Goal: Complete application form

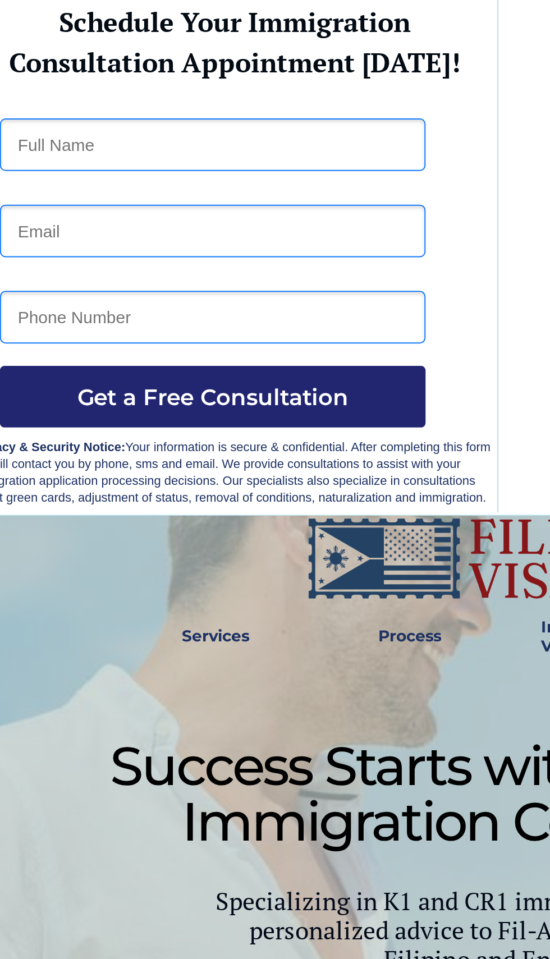
type input "[PERSON_NAME] [PERSON_NAME]"
type input "none"
type input "09366437268"
click at [73, 199] on input "none" at bounding box center [131, 199] width 213 height 26
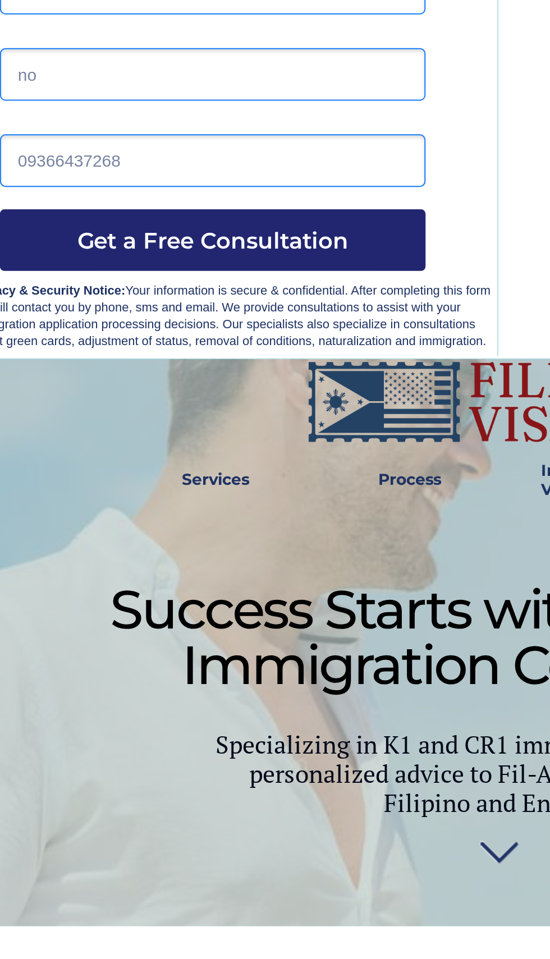
type input "n"
type input "[PERSON_NAME][EMAIL_ADDRESS][DOMAIN_NAME]"
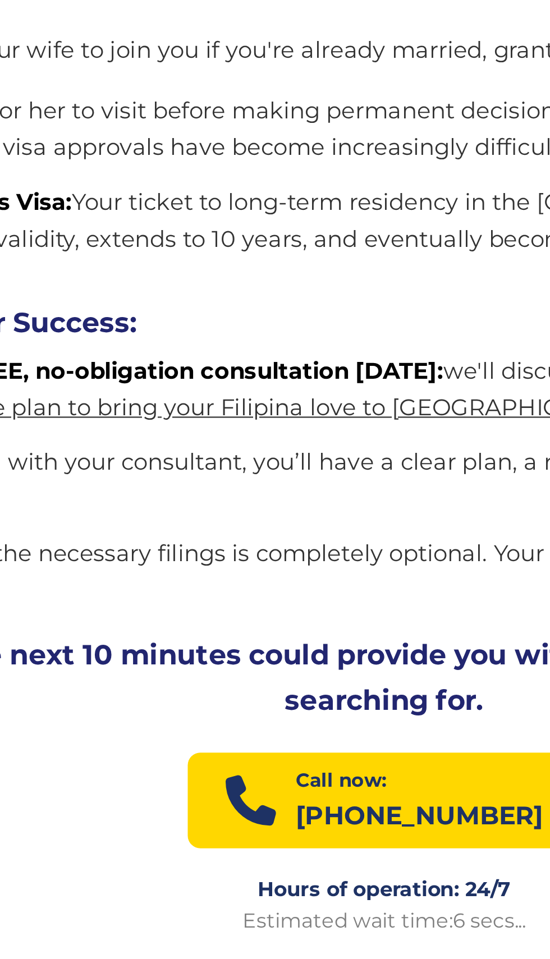
scroll to position [1141, 0]
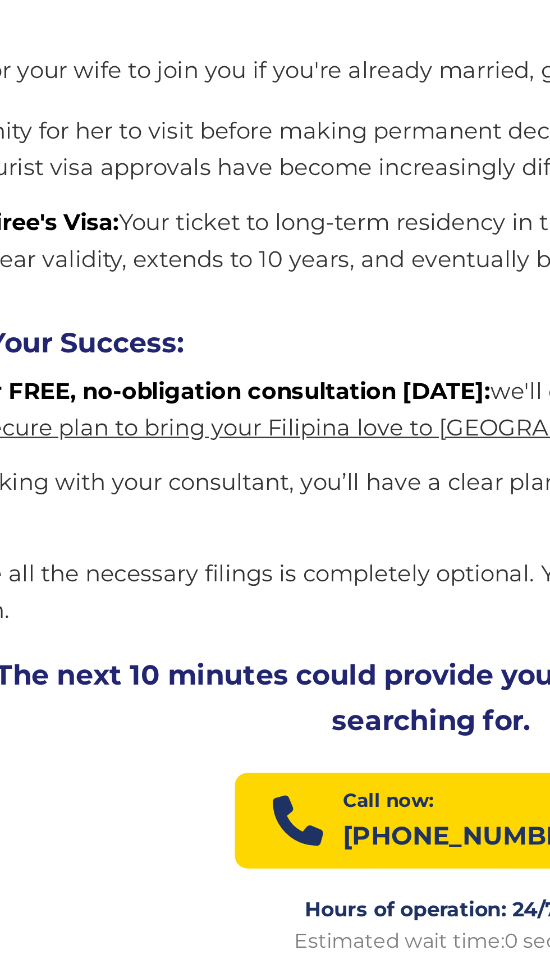
click at [326, 185] on link "chart the fastest, most secure plan to bring your Filipina love to [GEOGRAPHIC_…" at bounding box center [246, 191] width 435 height 12
click at [352, 185] on link "chart the fastest, most secure plan to bring your Filipina love to [GEOGRAPHIC_…" at bounding box center [246, 191] width 435 height 12
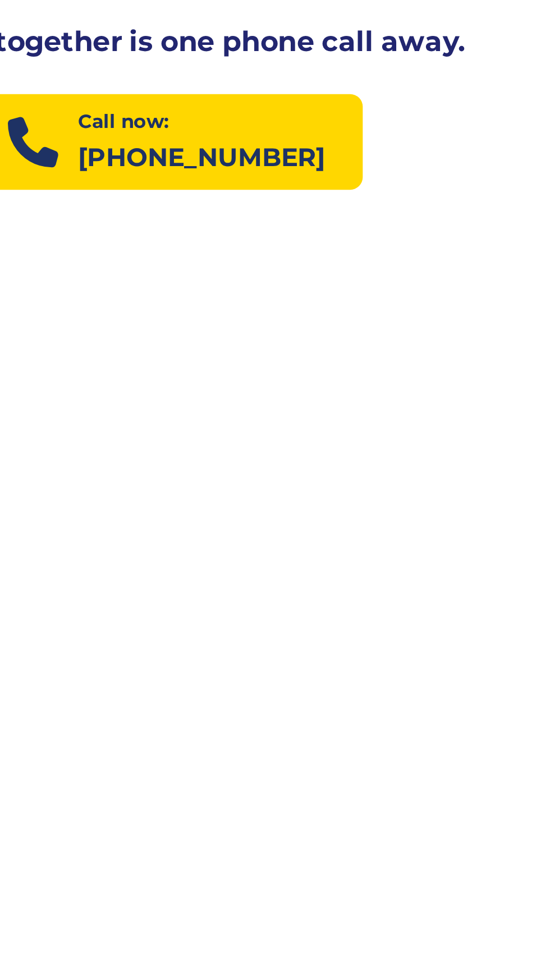
scroll to position [1279, 0]
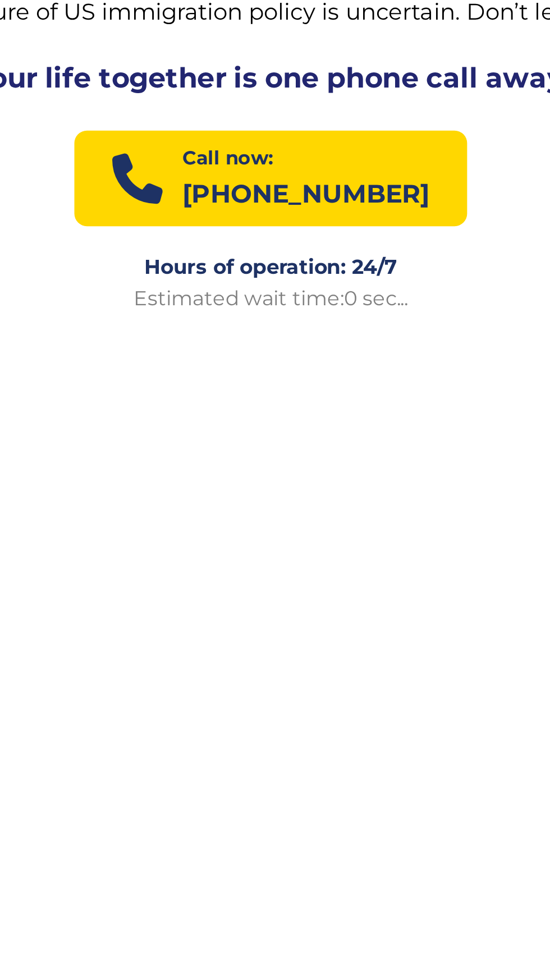
scroll to position [1370, 0]
